Goal: Find specific page/section: Find specific page/section

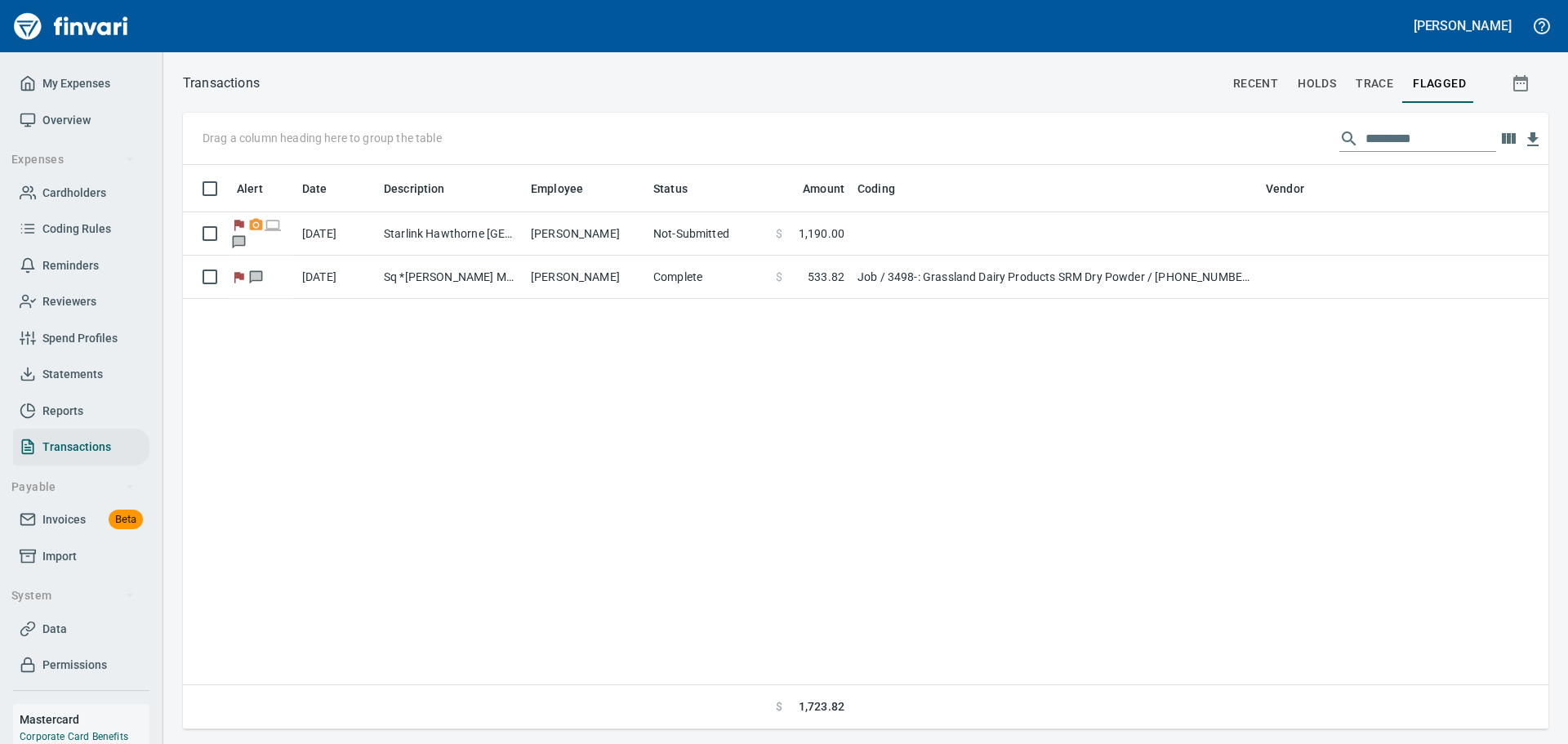
scroll to position [552, 1353]
click at [68, 189] on span "Cardholders" at bounding box center [74, 193] width 63 height 21
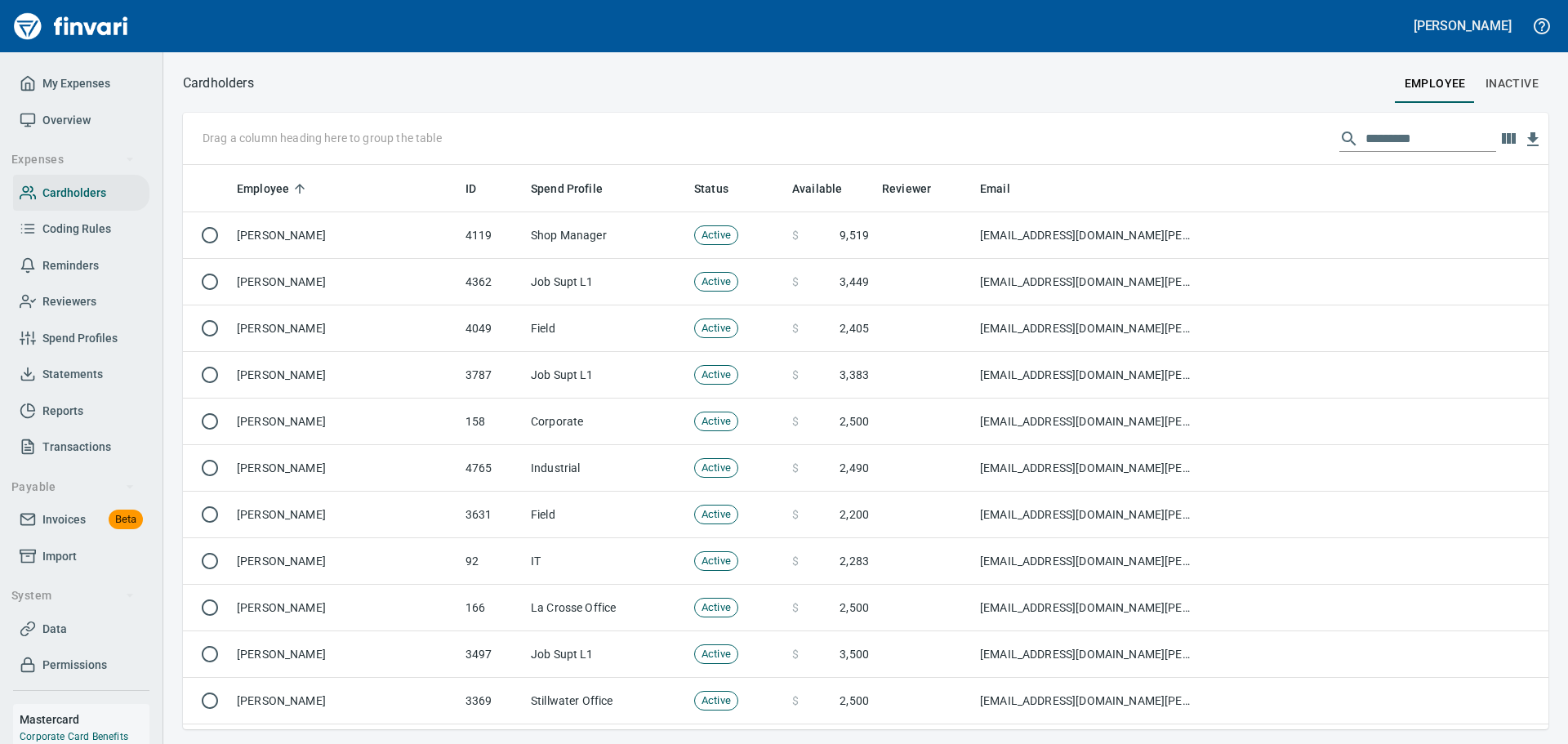
scroll to position [552, 1341]
drag, startPoint x: 1370, startPoint y: 130, endPoint x: 1419, endPoint y: 101, distance: 56.9
click at [1370, 130] on input "text" at bounding box center [1430, 139] width 131 height 26
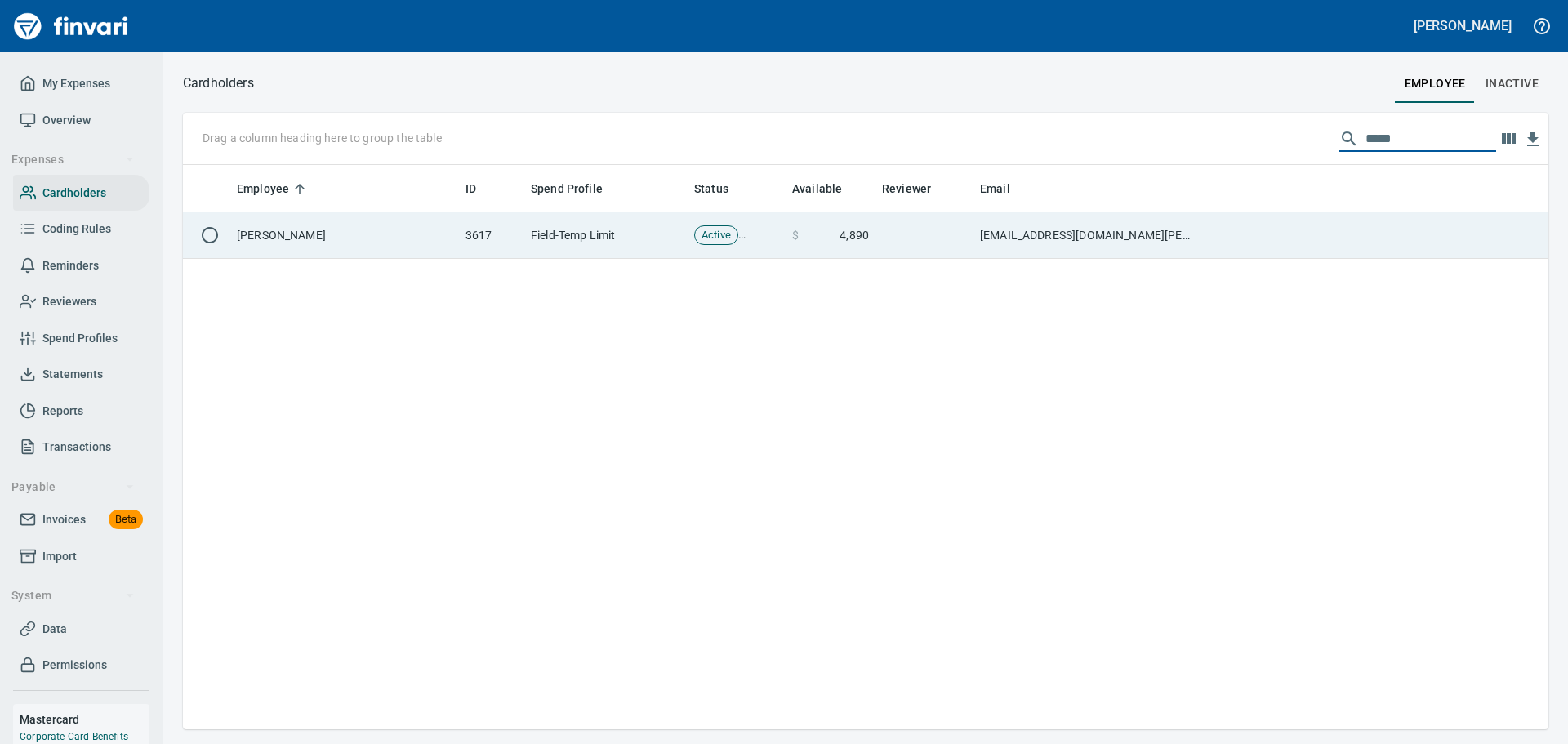
type input "*****"
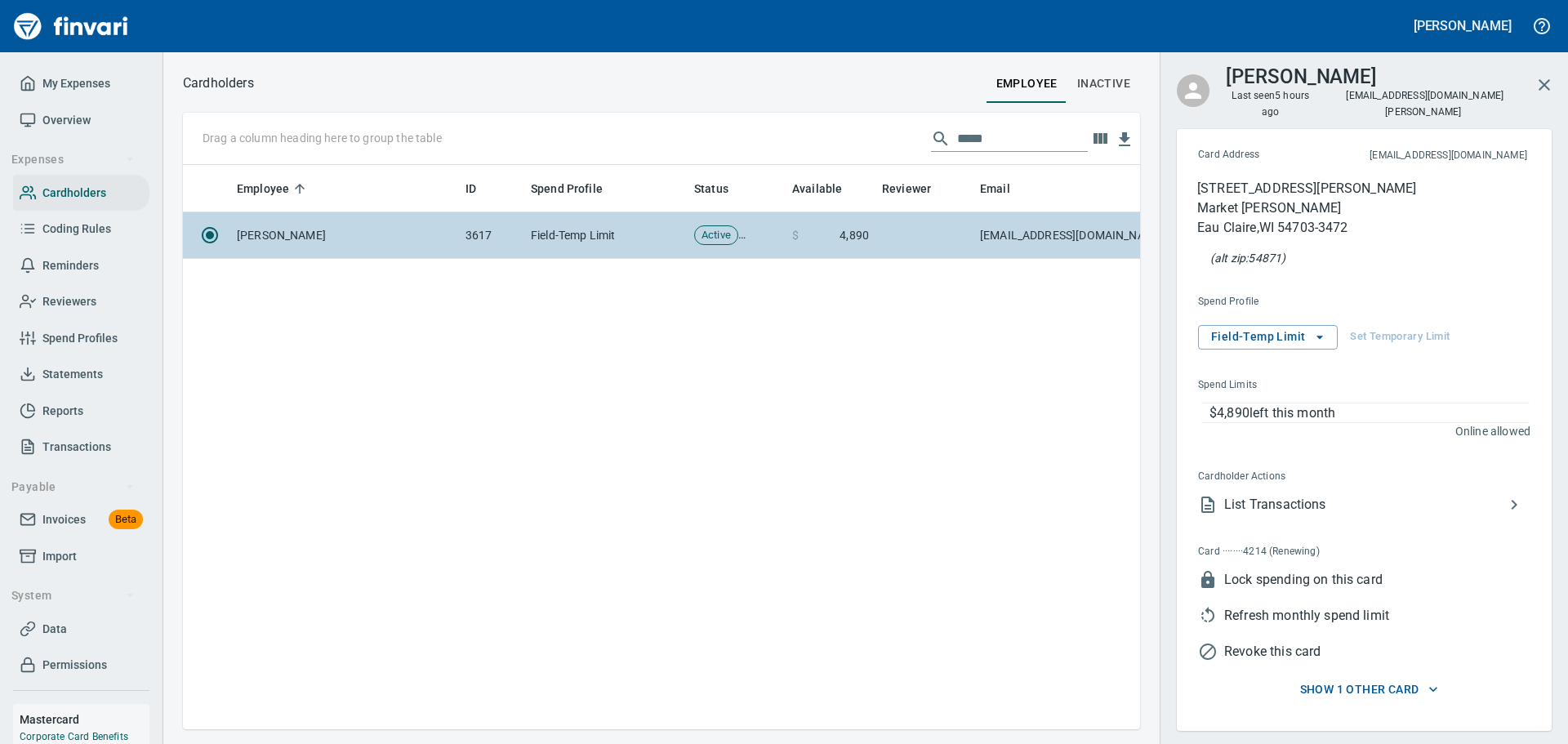
scroll to position [540, 945]
